Goal: Navigation & Orientation: Find specific page/section

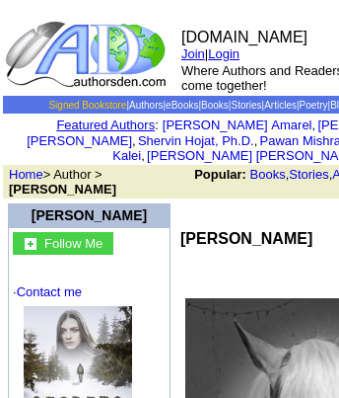
click at [65, 100] on link "Signed Bookstore" at bounding box center [87, 105] width 78 height 11
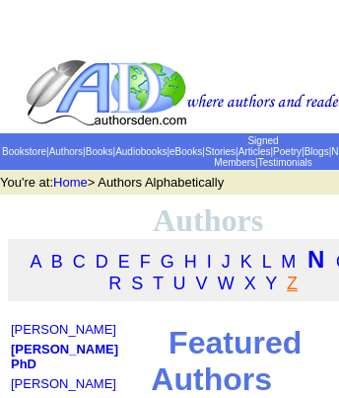
click at [297, 288] on link "Z" at bounding box center [292, 283] width 11 height 20
